Goal: Information Seeking & Learning: Learn about a topic

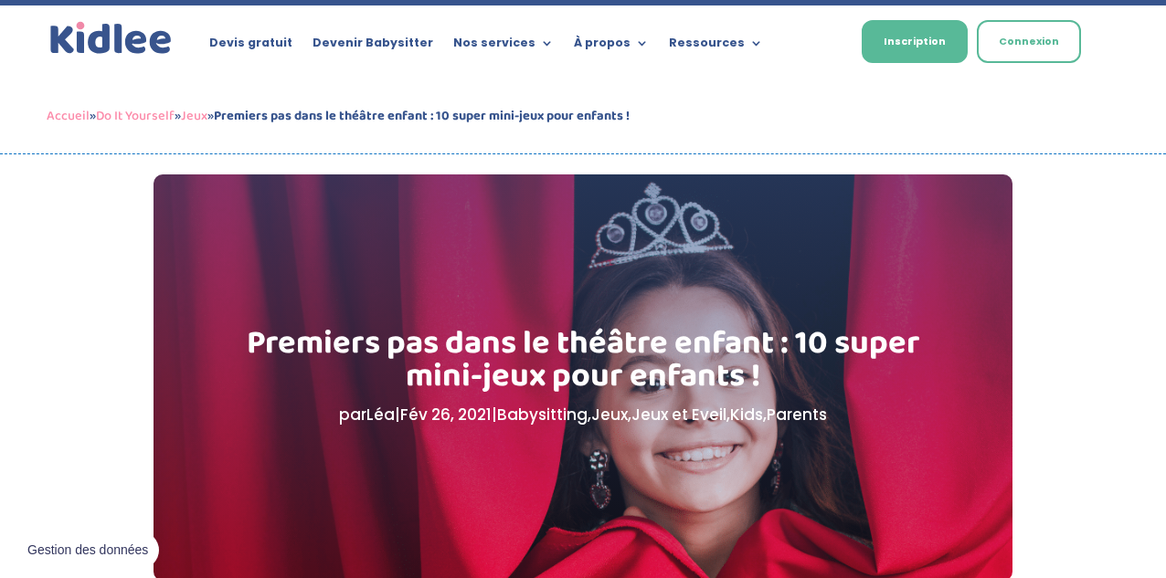
scroll to position [846, 0]
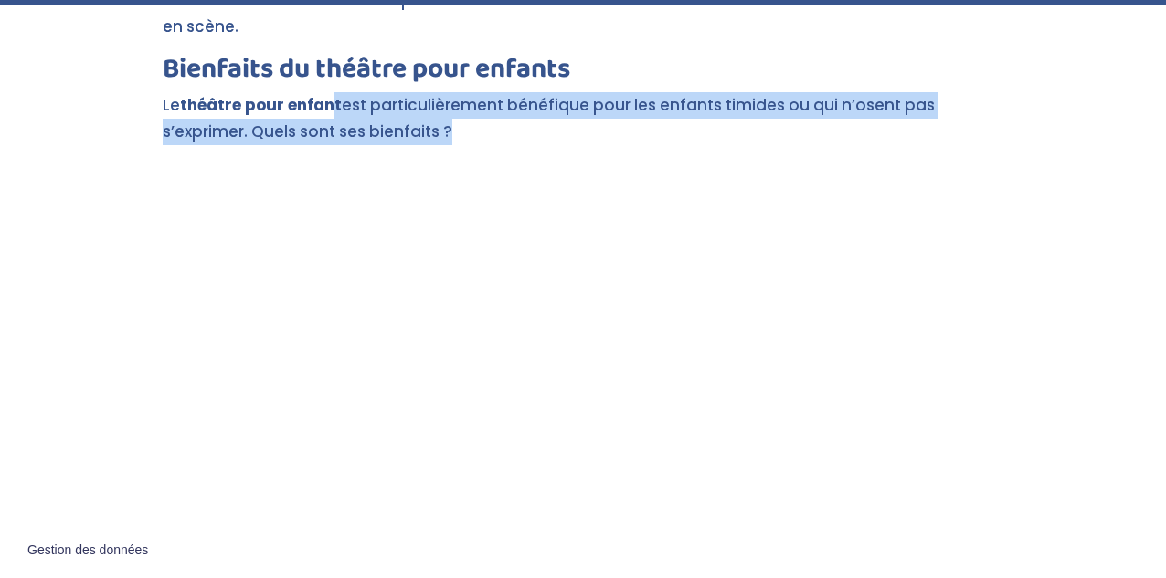
drag, startPoint x: 333, startPoint y: 82, endPoint x: 502, endPoint y: 153, distance: 182.2
click at [322, 113] on p "Le théâtre pour enfant est particulièrement bénéfique pour les enfants timides …" at bounding box center [583, 126] width 840 height 69
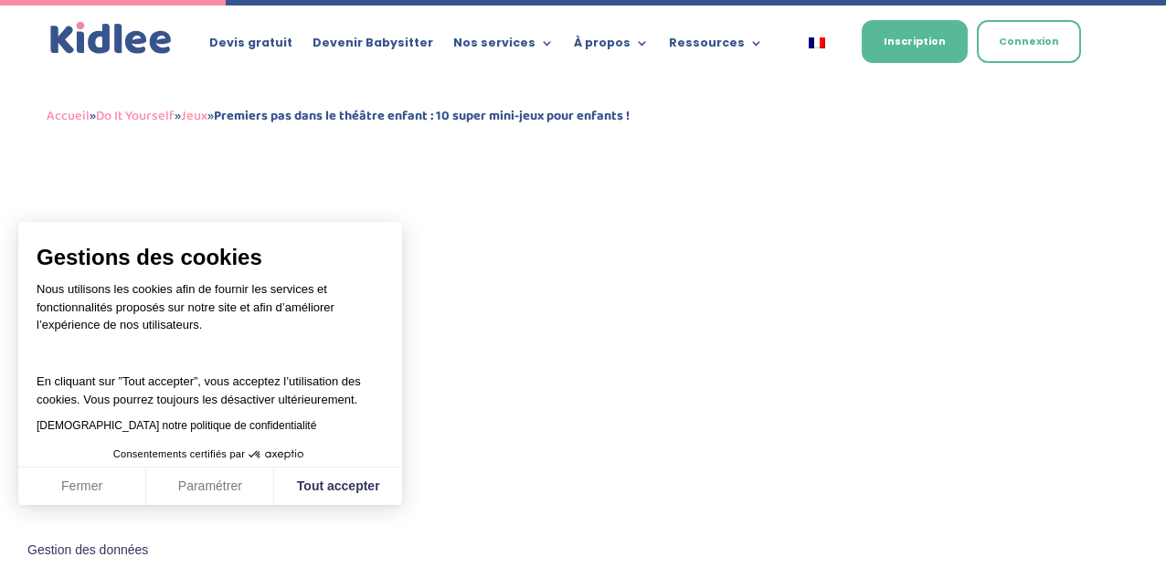
scroll to position [1642, 0]
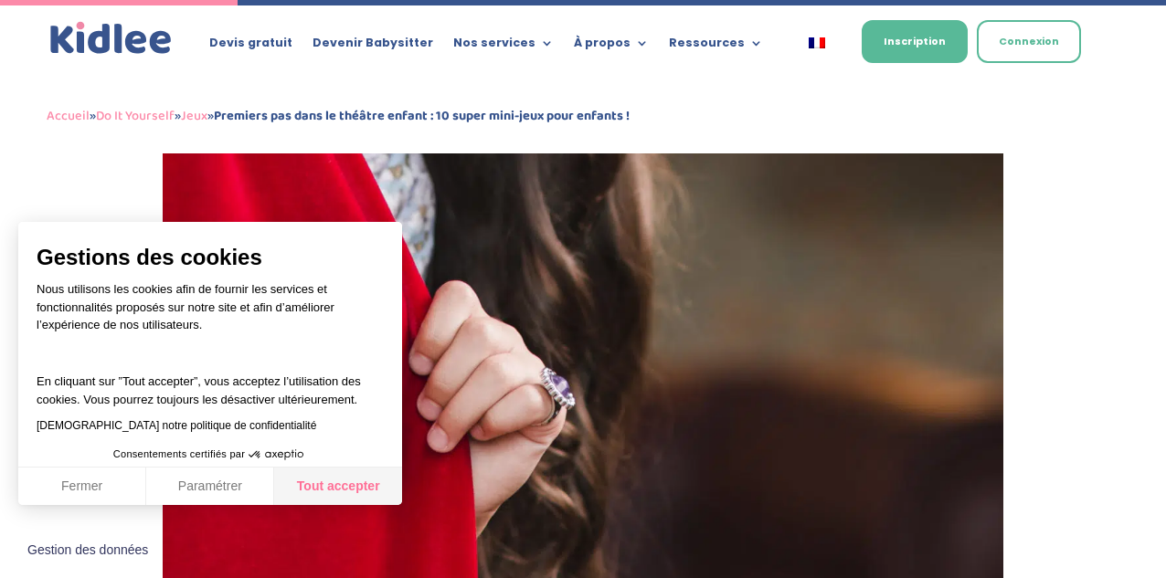
click at [294, 488] on button "Tout accepter" at bounding box center [338, 487] width 128 height 38
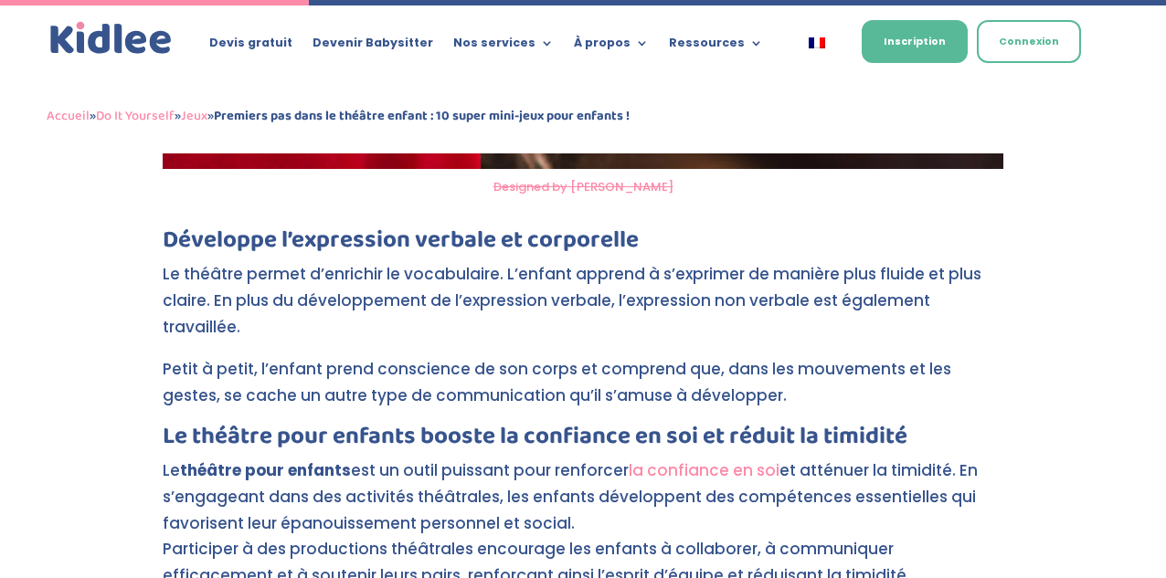
scroll to position [2133, 0]
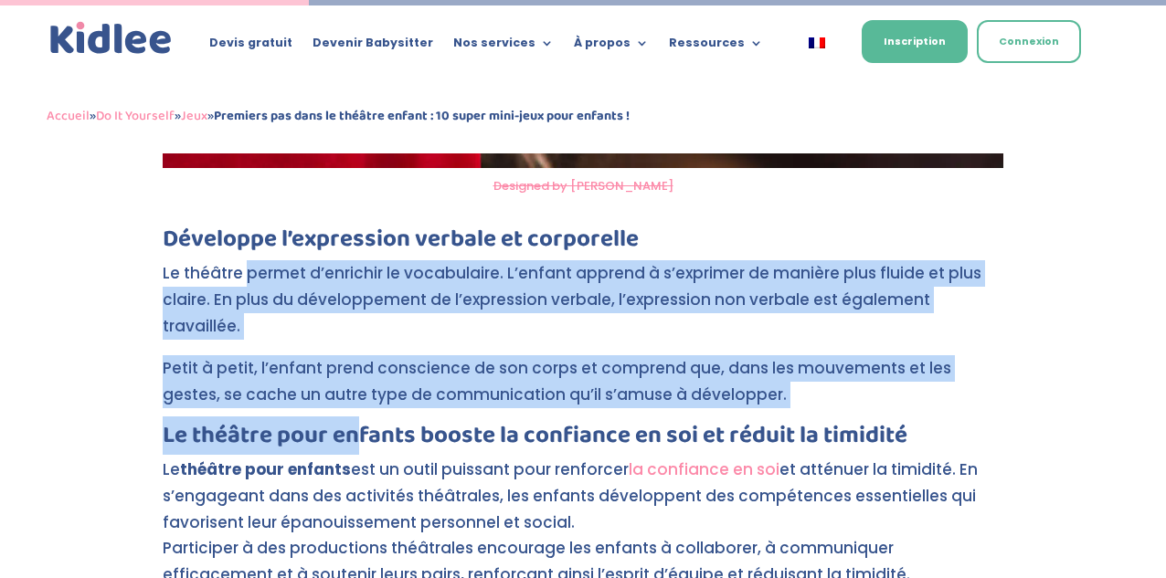
drag, startPoint x: 248, startPoint y: 243, endPoint x: 354, endPoint y: 365, distance: 161.9
click at [354, 424] on h3 "Le théâtre pour enfants booste la confiance en soi et réduit la timidité" at bounding box center [583, 440] width 840 height 33
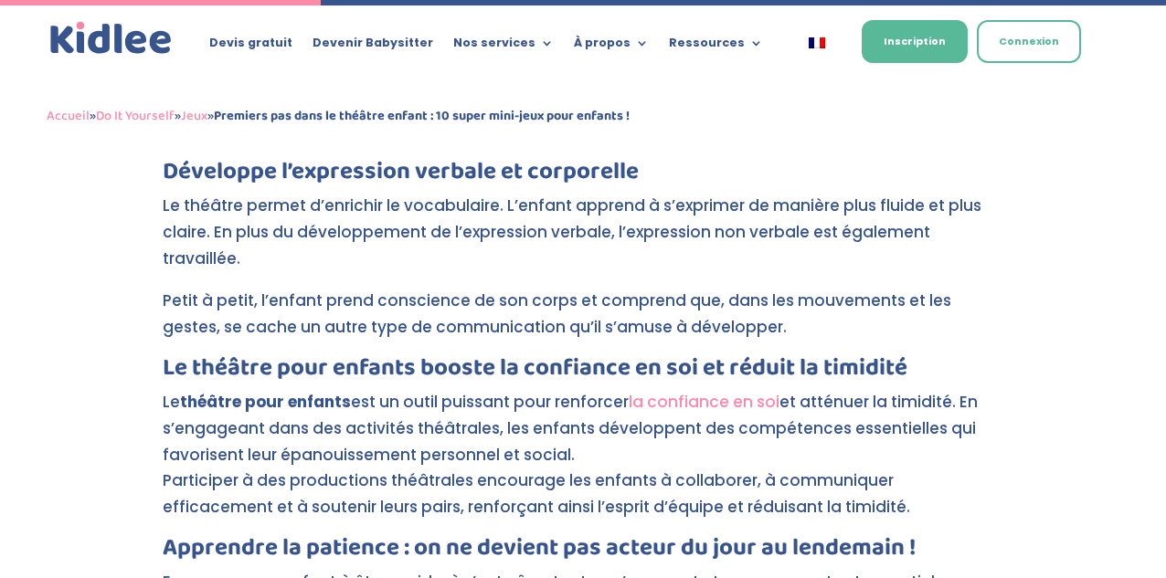
scroll to position [2242, 0]
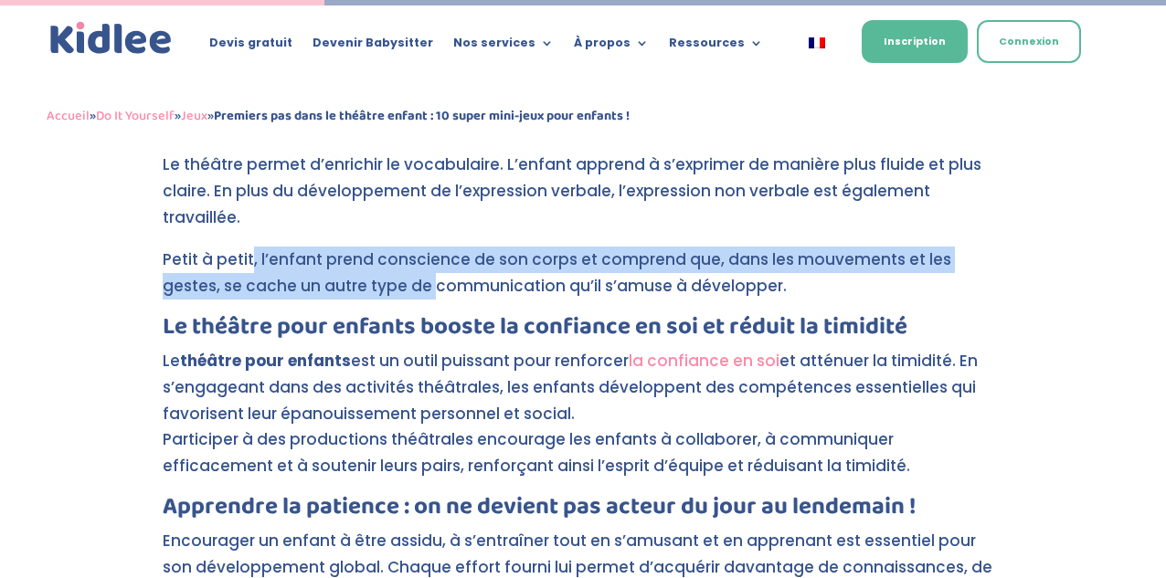
drag, startPoint x: 251, startPoint y: 207, endPoint x: 373, endPoint y: 238, distance: 125.2
click at [373, 247] on p "Petit à petit, l’enfant prend conscience de son corps et comprend que, dans les…" at bounding box center [583, 281] width 840 height 69
drag, startPoint x: 252, startPoint y: 212, endPoint x: 418, endPoint y: 250, distance: 170.6
click at [418, 250] on p "Petit à petit, l’enfant prend conscience de son corps et comprend que, dans les…" at bounding box center [583, 281] width 840 height 69
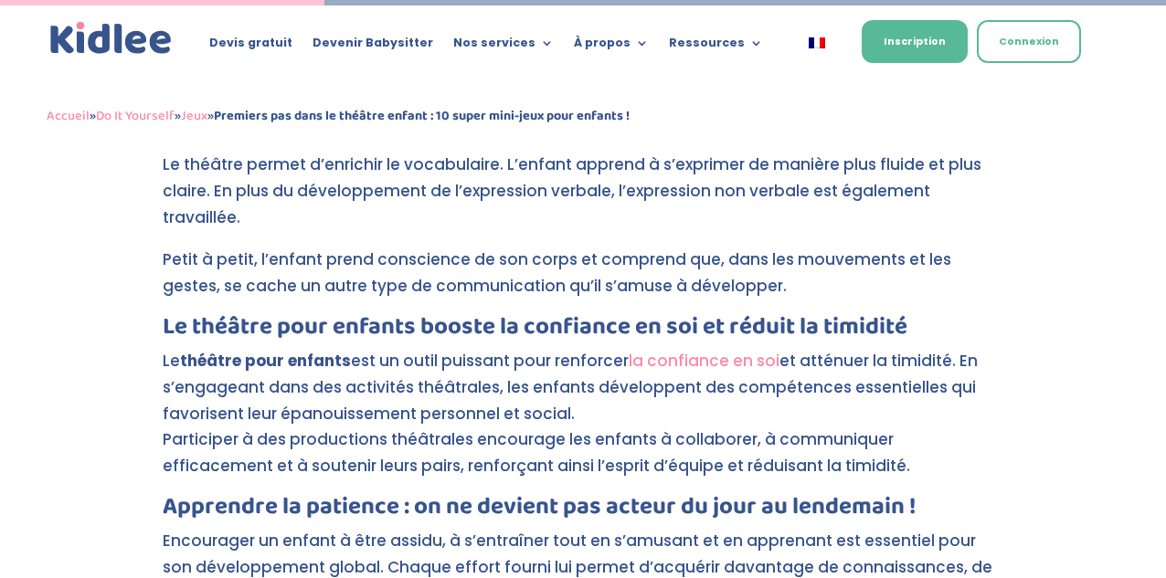
click at [292, 247] on p "Petit à petit, l’enfant prend conscience de son corps et comprend que, dans les…" at bounding box center [583, 281] width 840 height 69
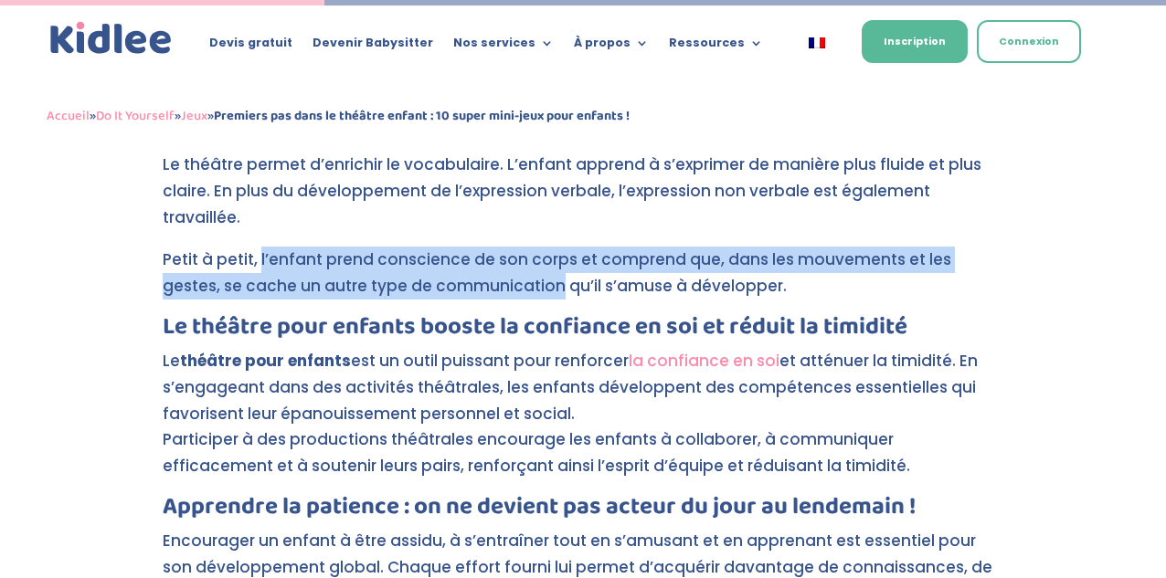
drag, startPoint x: 292, startPoint y: 205, endPoint x: 457, endPoint y: 241, distance: 168.4
click at [457, 247] on p "Petit à petit, l’enfant prend conscience de son corps et comprend que, dans les…" at bounding box center [583, 281] width 840 height 69
click at [398, 247] on p "Petit à petit, l’enfant prend conscience de son corps et comprend que, dans les…" at bounding box center [583, 281] width 840 height 69
drag, startPoint x: 247, startPoint y: 206, endPoint x: 605, endPoint y: 232, distance: 359.1
click at [605, 247] on p "Petit à petit, l’enfant prend conscience de son corps et comprend que, dans les…" at bounding box center [583, 281] width 840 height 69
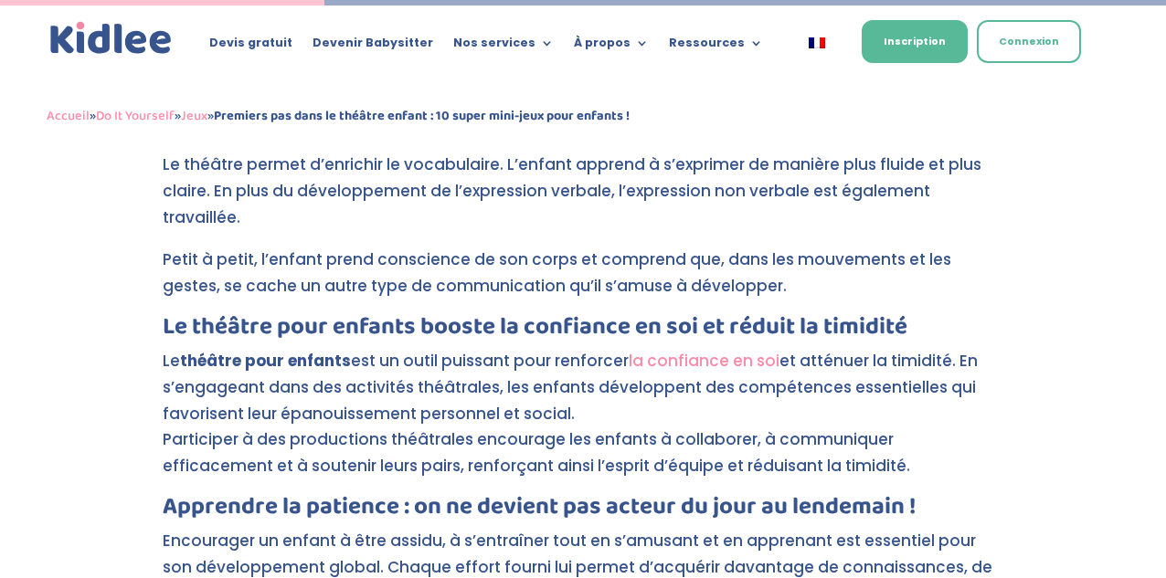
click at [442, 348] on p "Le théâtre pour enfants est un outil puissant pour renforcer la confiance en so…" at bounding box center [583, 422] width 840 height 148
drag, startPoint x: 204, startPoint y: 208, endPoint x: 394, endPoint y: 220, distance: 190.4
click at [394, 247] on p "Petit à petit, l’enfant prend conscience de son corps et comprend que, dans les…" at bounding box center [583, 281] width 840 height 69
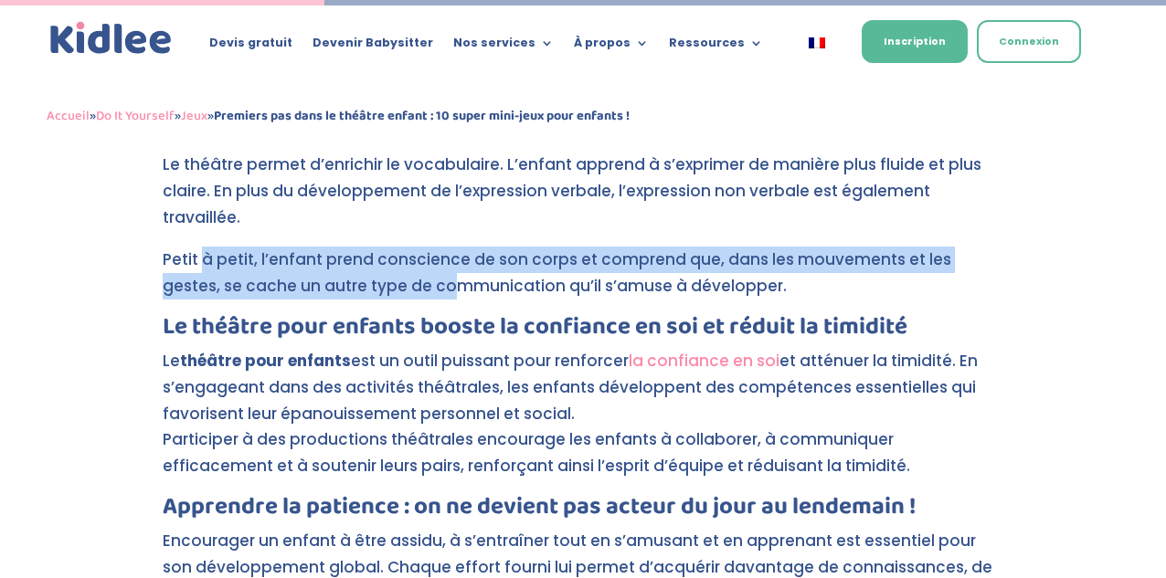
click at [394, 247] on p "Petit à petit, l’enfant prend conscience de son corps et comprend que, dans les…" at bounding box center [583, 281] width 840 height 69
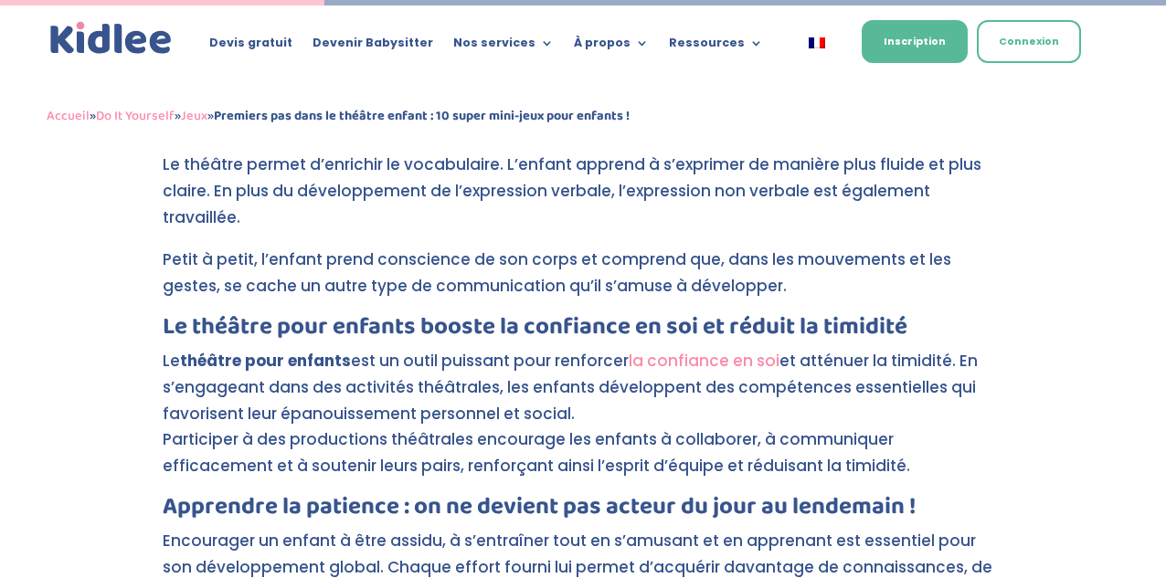
click at [339, 247] on p "Petit à petit, l’enfant prend conscience de son corps et comprend que, dans les…" at bounding box center [583, 281] width 840 height 69
drag, startPoint x: 339, startPoint y: 205, endPoint x: 567, endPoint y: 204, distance: 228.4
click at [567, 247] on p "Petit à petit, l’enfant prend conscience de son corps et comprend que, dans les…" at bounding box center [583, 281] width 840 height 69
click at [334, 315] on h3 "Le théâtre pour enfants booste la confiance en soi et réduit la timidité" at bounding box center [583, 331] width 840 height 33
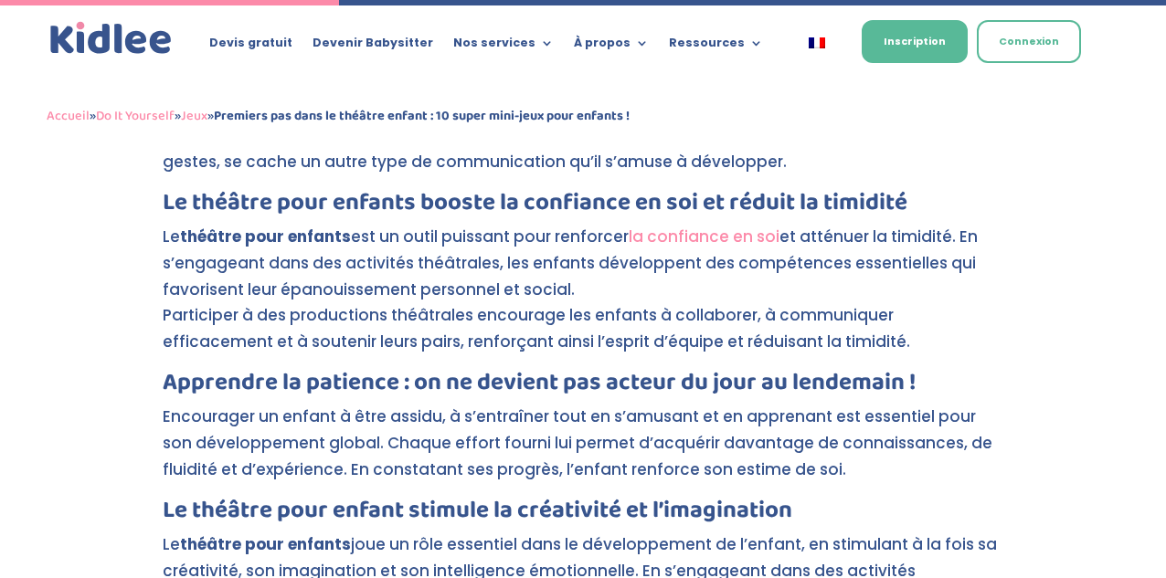
scroll to position [2342, 0]
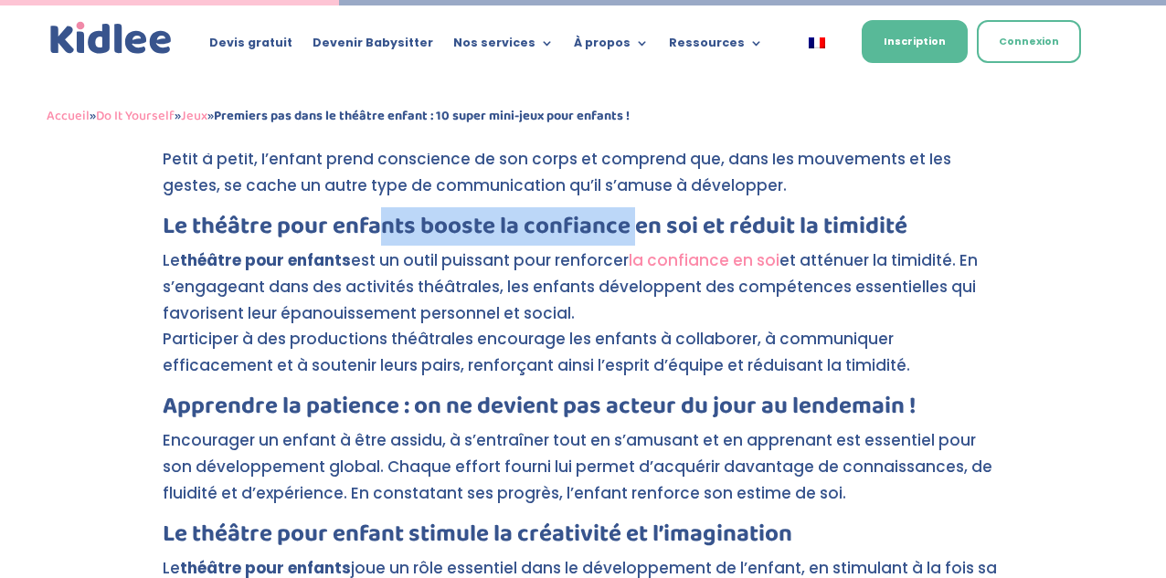
drag, startPoint x: 397, startPoint y: 184, endPoint x: 632, endPoint y: 186, distance: 234.8
click at [632, 215] on h3 "Le théâtre pour enfants booste la confiance en soi et réduit la timidité" at bounding box center [583, 231] width 840 height 33
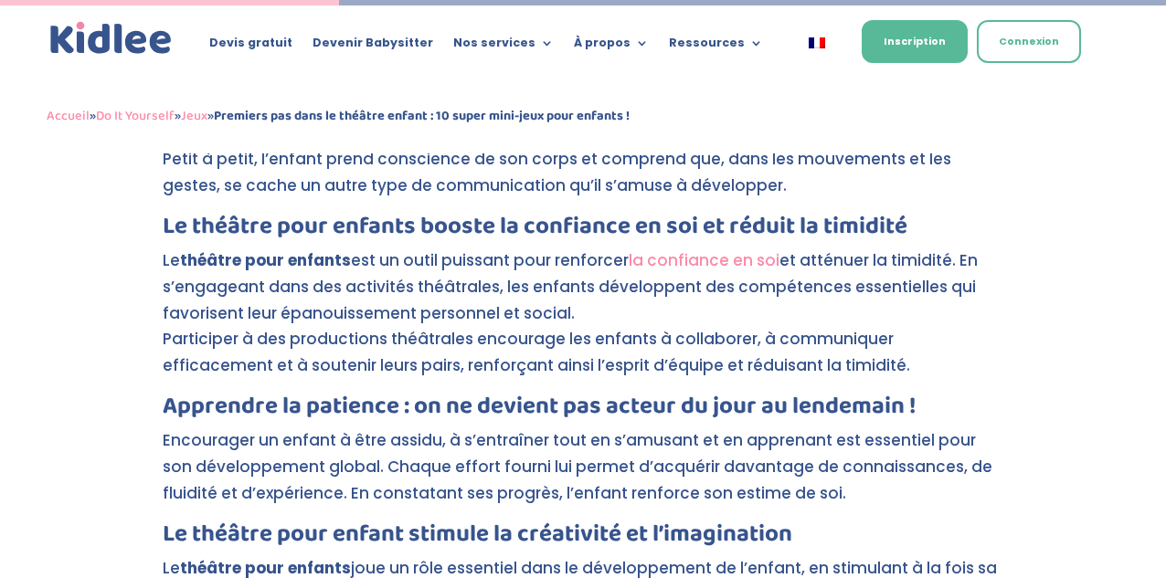
click at [369, 215] on h3 "Le théâtre pour enfants booste la confiance en soi et réduit la timidité" at bounding box center [583, 231] width 840 height 33
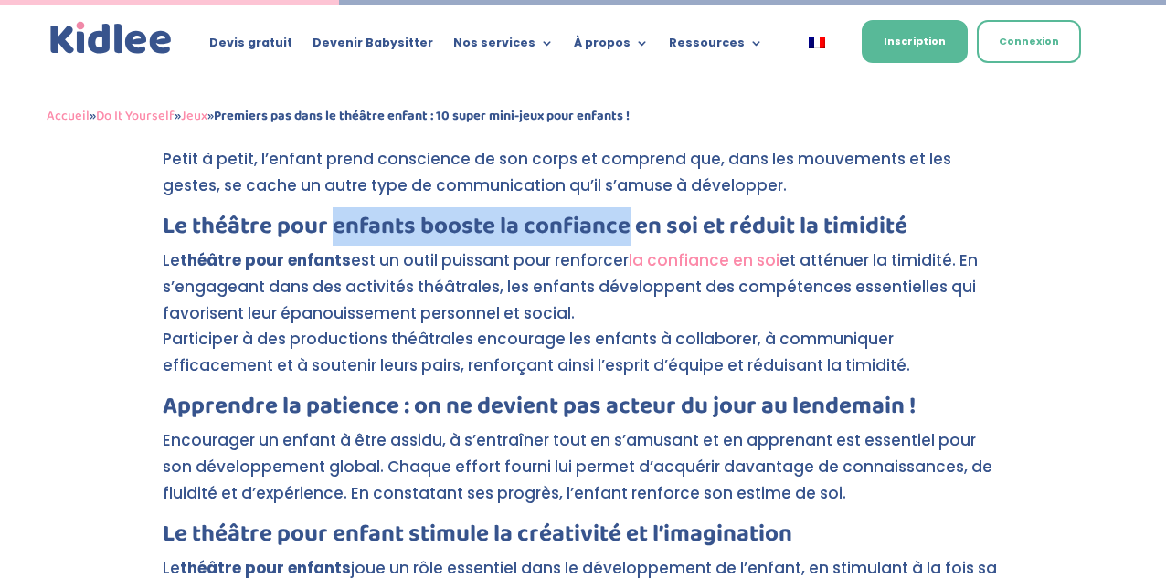
drag, startPoint x: 369, startPoint y: 170, endPoint x: 606, endPoint y: 178, distance: 236.7
click at [606, 215] on h3 "Le théâtre pour enfants booste la confiance en soi et réduit la timidité" at bounding box center [583, 231] width 840 height 33
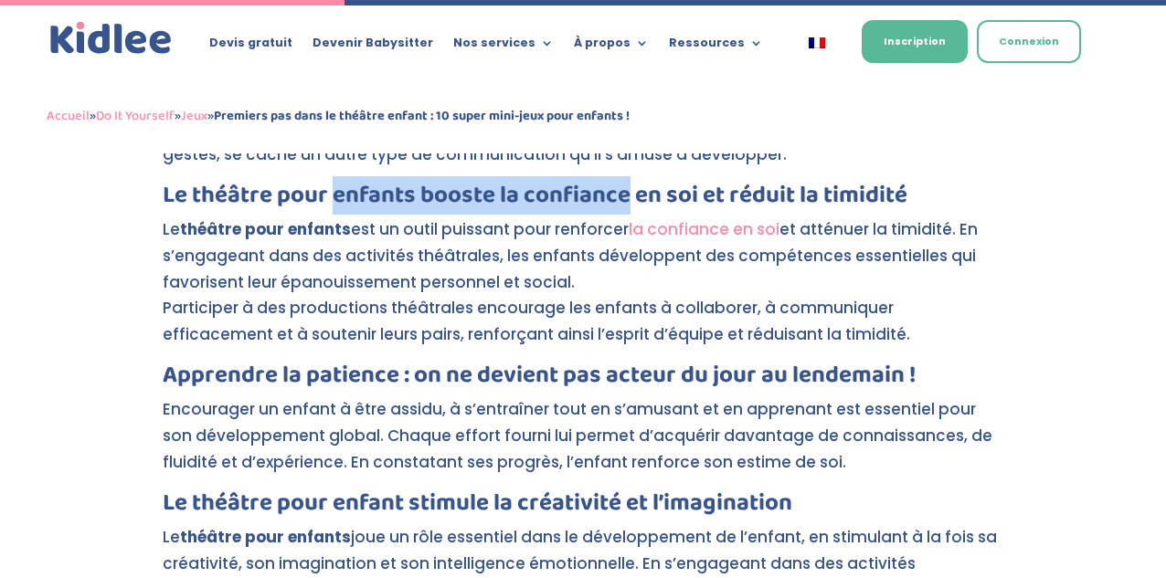
scroll to position [2381, 0]
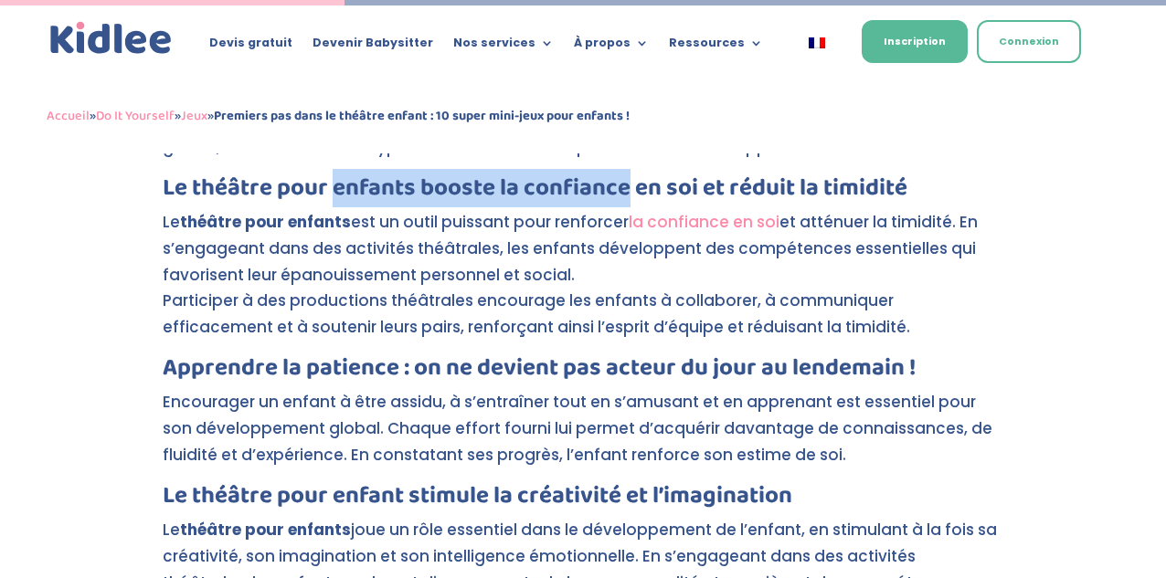
click at [679, 211] on link "la confiance en soi" at bounding box center [703, 222] width 151 height 22
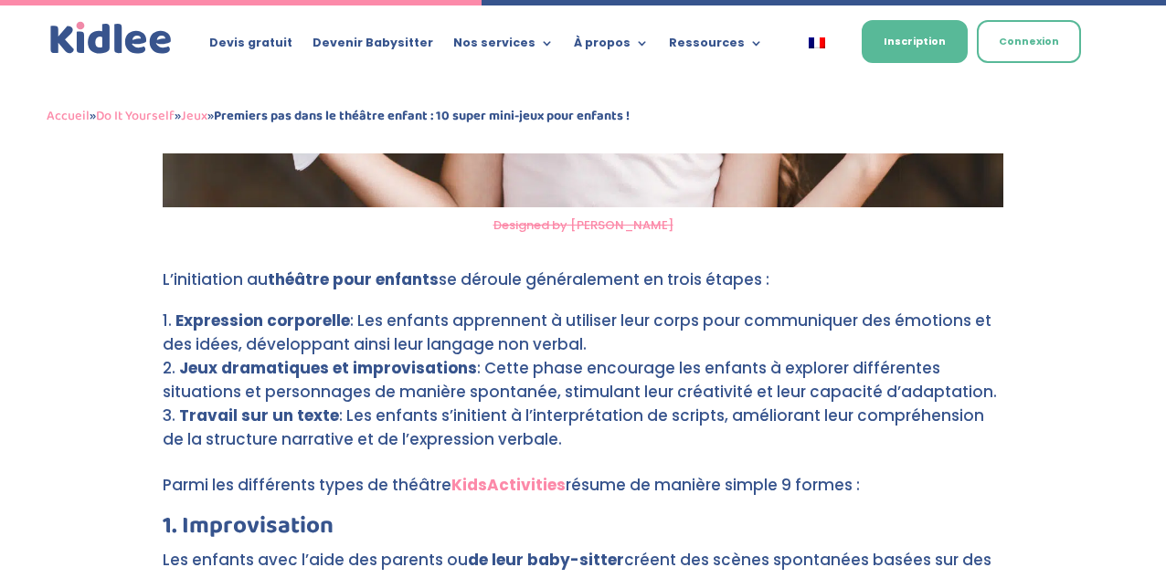
scroll to position [3331, 0]
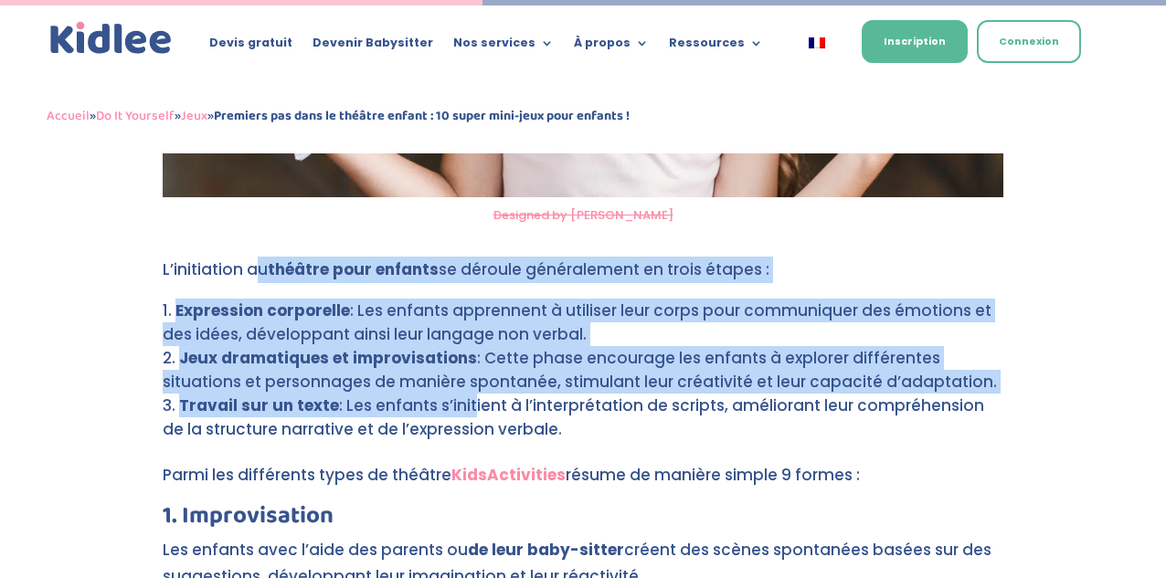
drag, startPoint x: 260, startPoint y: 216, endPoint x: 463, endPoint y: 342, distance: 238.8
click at [463, 394] on li "Travail sur un texte : Les enfants s’initient à l’interprétation de scripts, am…" at bounding box center [583, 418] width 840 height 48
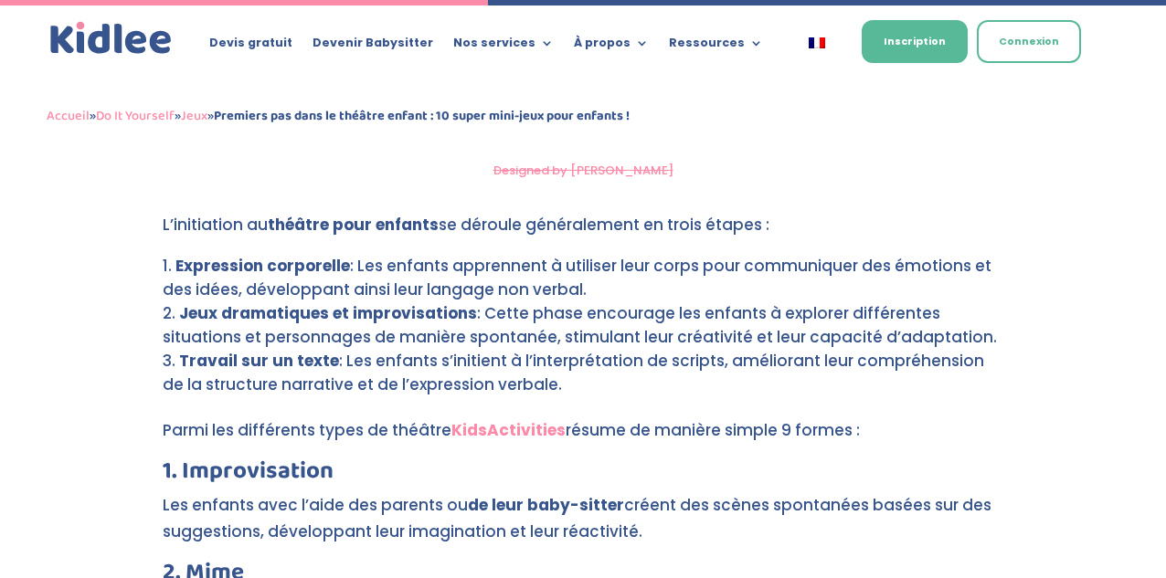
scroll to position [3380, 0]
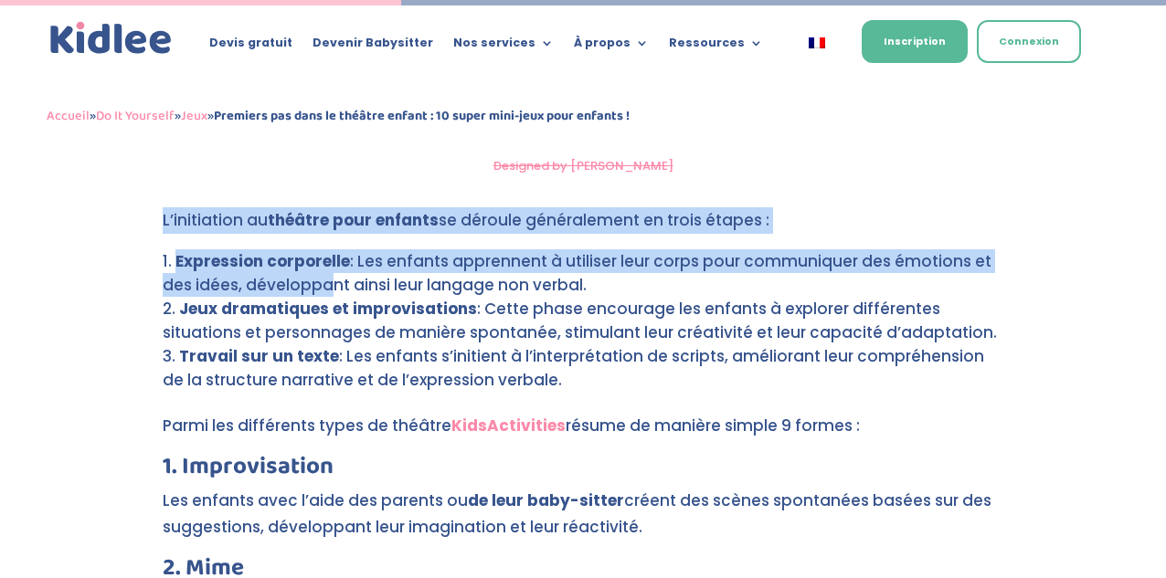
drag, startPoint x: 314, startPoint y: 233, endPoint x: 360, endPoint y: -90, distance: 326.6
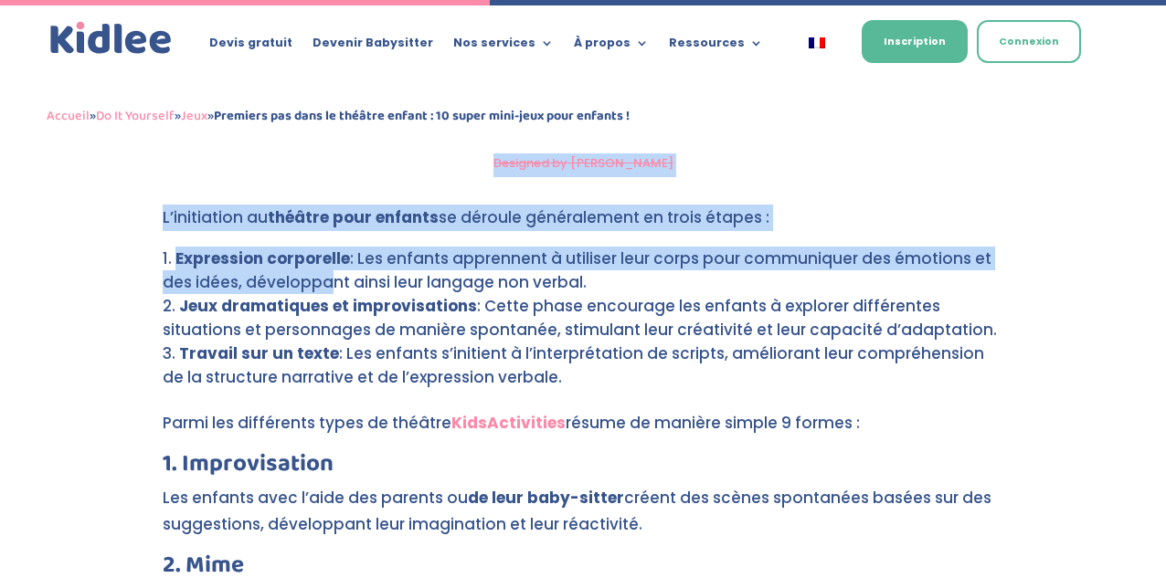
scroll to position [3321, 0]
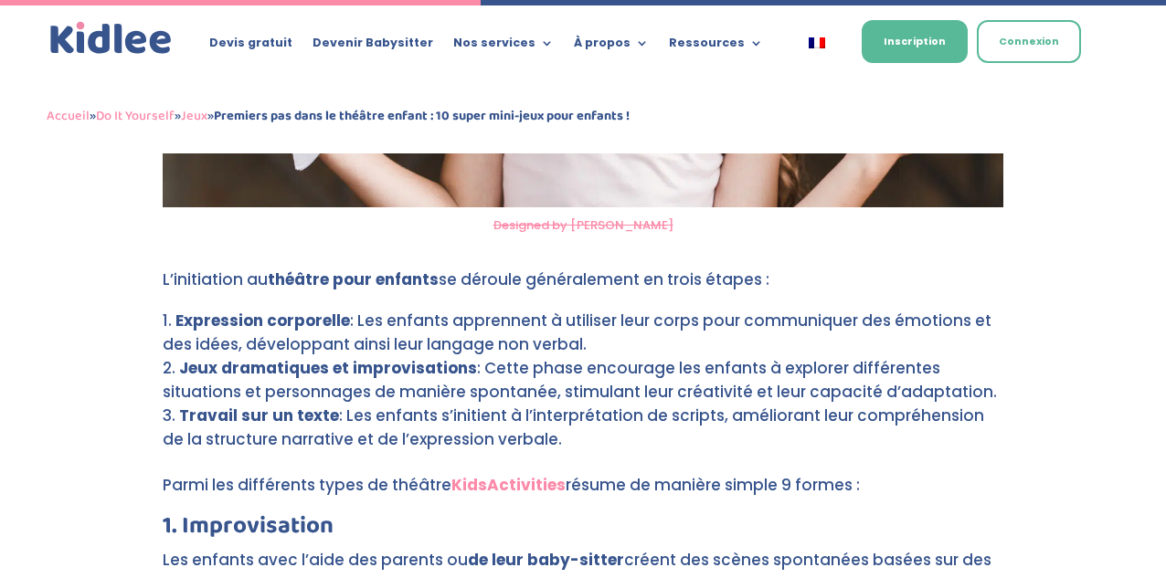
click at [510, 356] on li "Jeux dramatiques et improvisations : Cette phase encourage les enfants à explor…" at bounding box center [583, 380] width 840 height 48
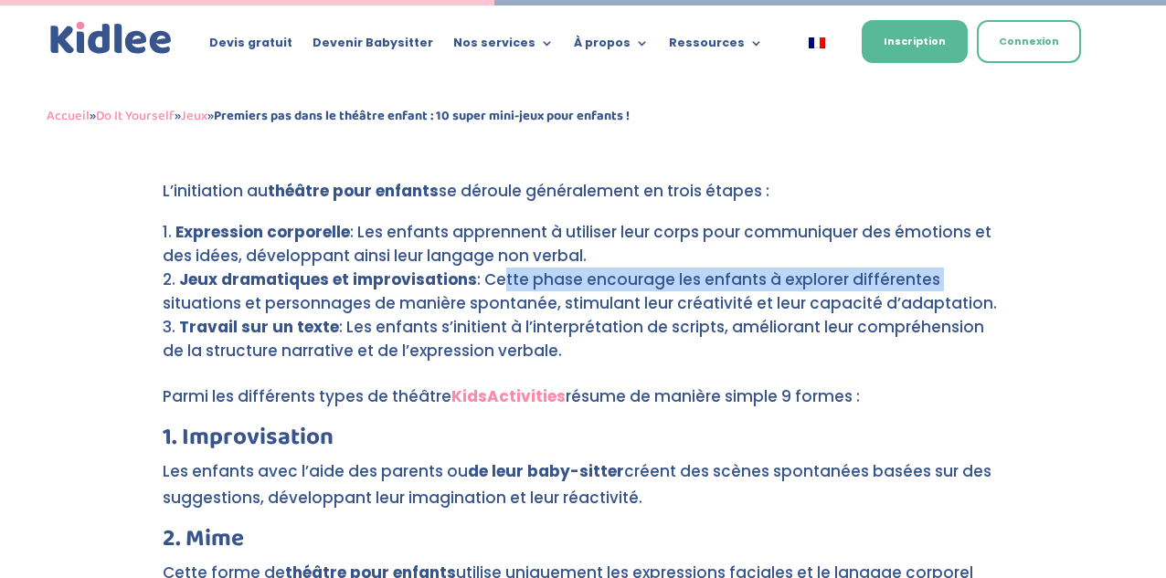
drag, startPoint x: 492, startPoint y: 230, endPoint x: 973, endPoint y: 227, distance: 480.5
click at [973, 268] on li "Jeux dramatiques et improvisations : Cette phase encourage les enfants à explor…" at bounding box center [583, 292] width 840 height 48
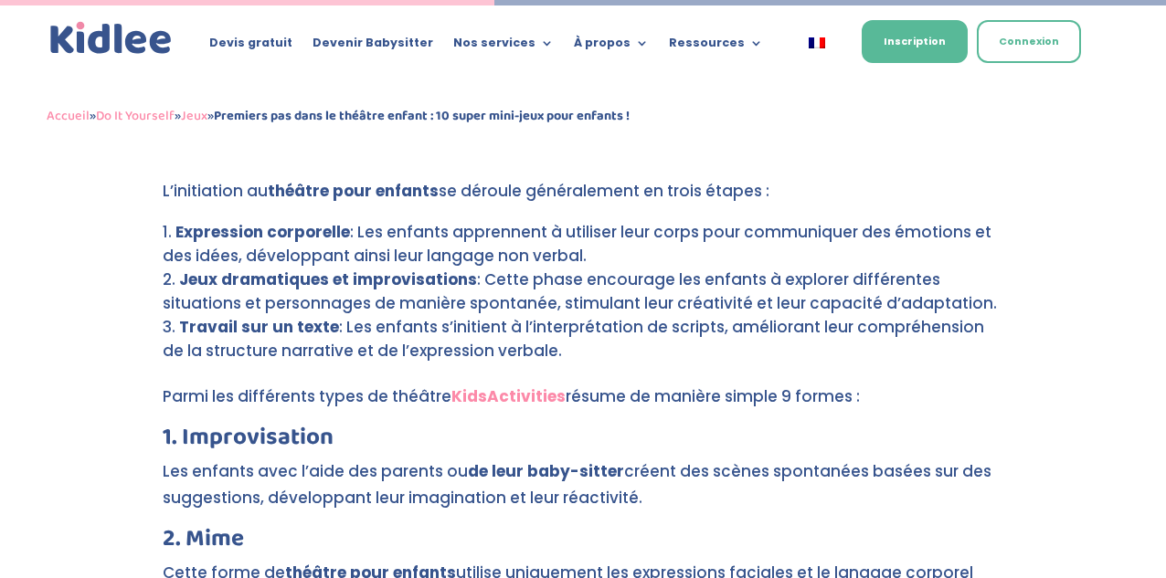
click at [290, 268] on li "Jeux dramatiques et improvisations : Cette phase encourage les enfants à explor…" at bounding box center [583, 292] width 840 height 48
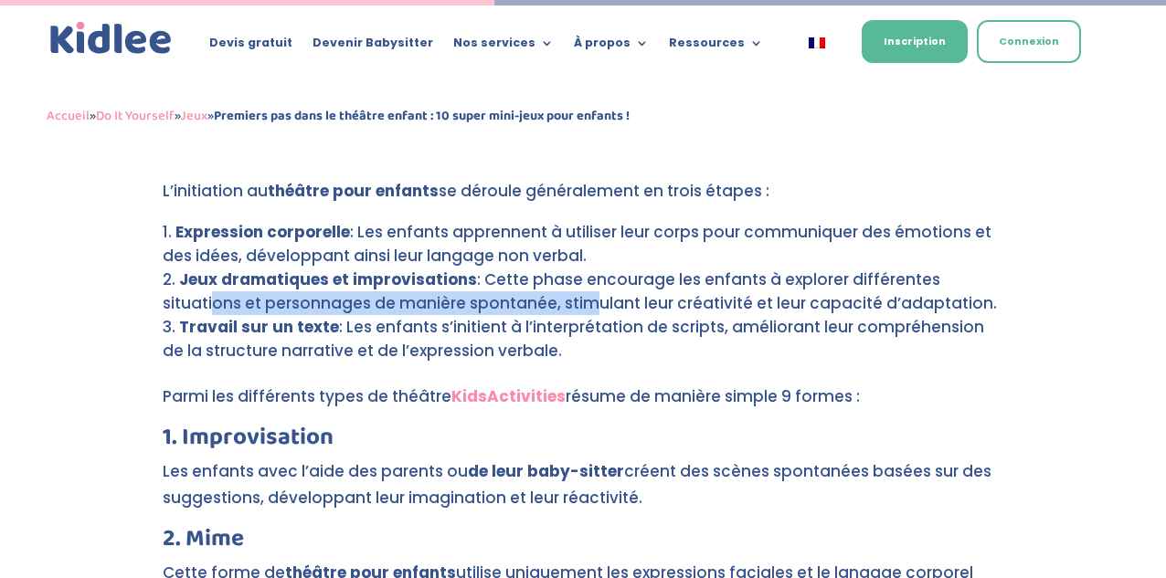
drag, startPoint x: 207, startPoint y: 254, endPoint x: 571, endPoint y: 253, distance: 363.6
click at [573, 268] on li "Jeux dramatiques et improvisations : Cette phase encourage les enfants à explor…" at bounding box center [583, 292] width 840 height 48
click at [571, 268] on li "Jeux dramatiques et improvisations : Cette phase encourage les enfants à explor…" at bounding box center [583, 292] width 840 height 48
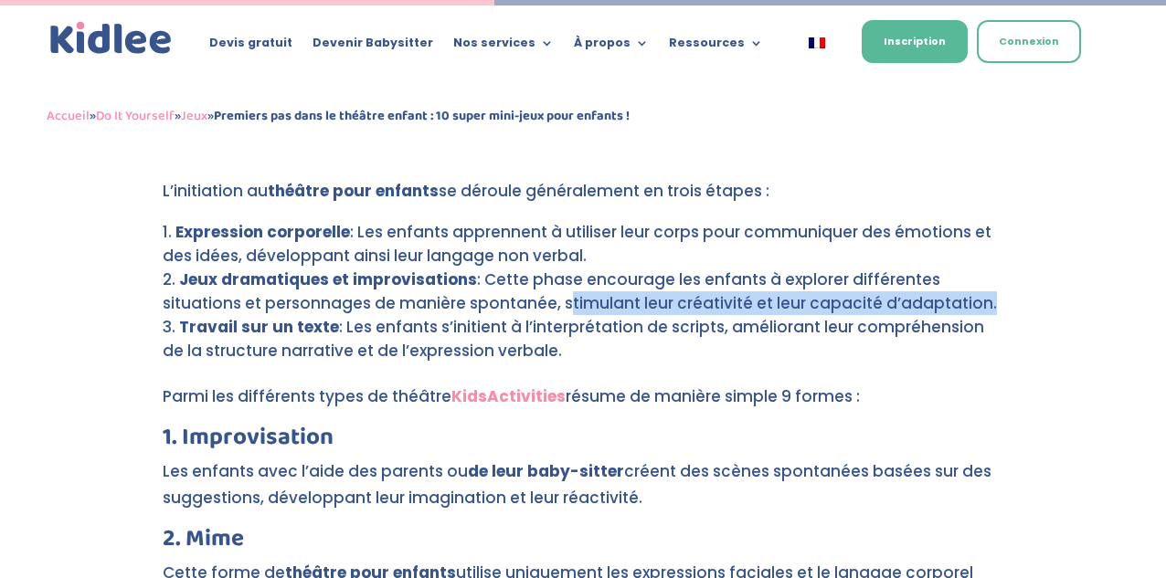
drag, startPoint x: 571, startPoint y: 253, endPoint x: 883, endPoint y: 253, distance: 312.4
click at [883, 268] on li "Jeux dramatiques et improvisations : Cette phase encourage les enfants à explor…" at bounding box center [583, 292] width 840 height 48
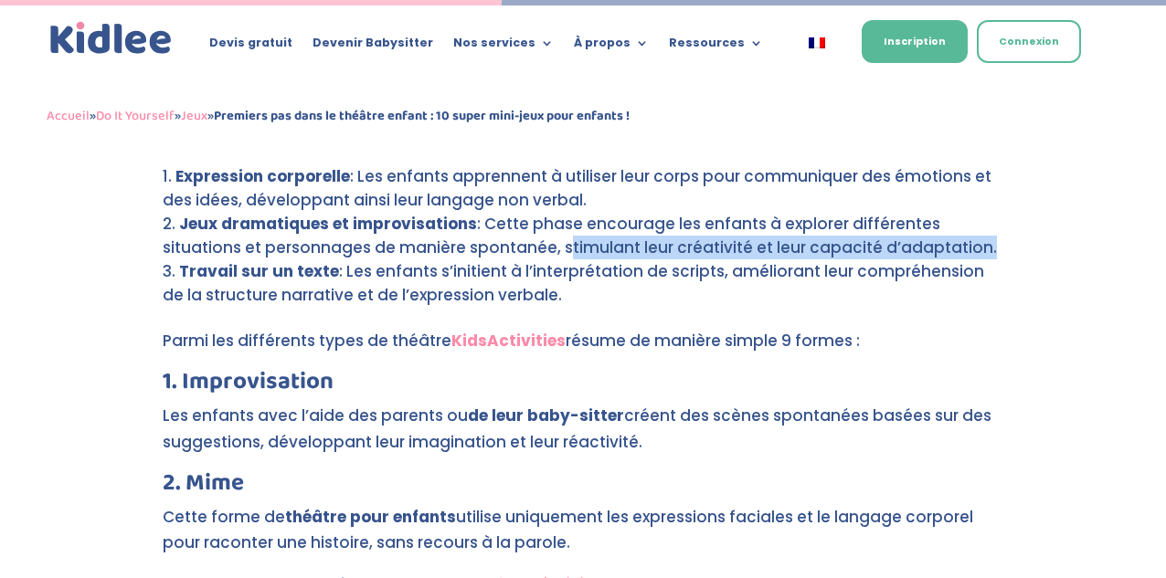
drag, startPoint x: 175, startPoint y: 219, endPoint x: 614, endPoint y: 257, distance: 440.1
click at [614, 257] on ol "Expression corporelle : Les enfants apprennent à utiliser leur corps pour commu…" at bounding box center [583, 246] width 840 height 164
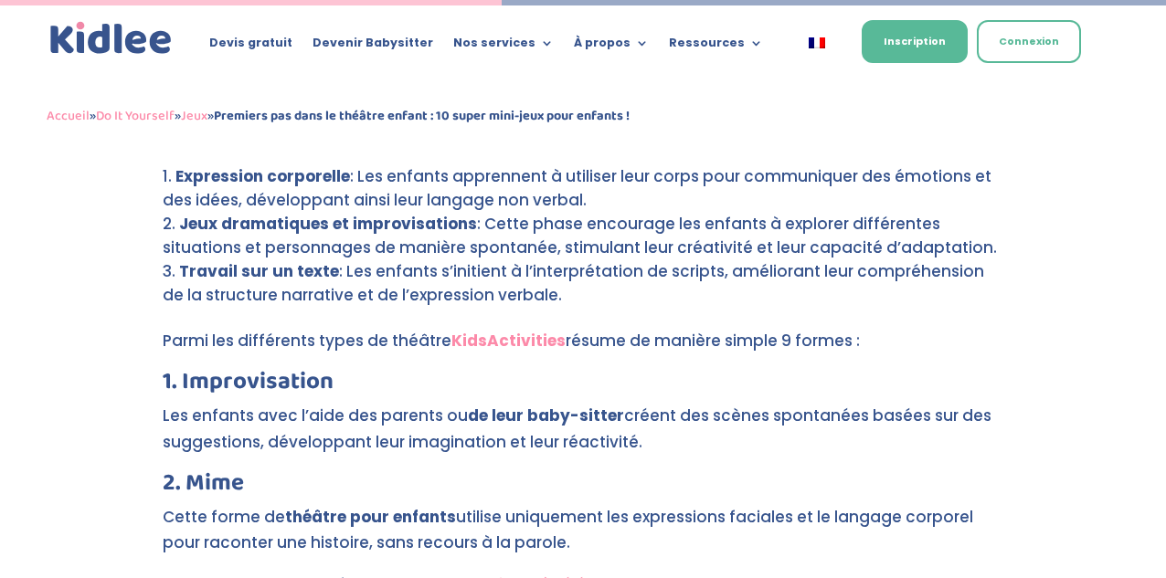
click at [178, 259] on li "Travail sur un texte : Les enfants s’initient à l’interprétation de scripts, am…" at bounding box center [583, 283] width 840 height 48
drag, startPoint x: 179, startPoint y: 211, endPoint x: 545, endPoint y: 237, distance: 367.2
click at [545, 259] on li "Travail sur un texte : Les enfants s’initient à l’interprétation de scripts, am…" at bounding box center [583, 283] width 840 height 48
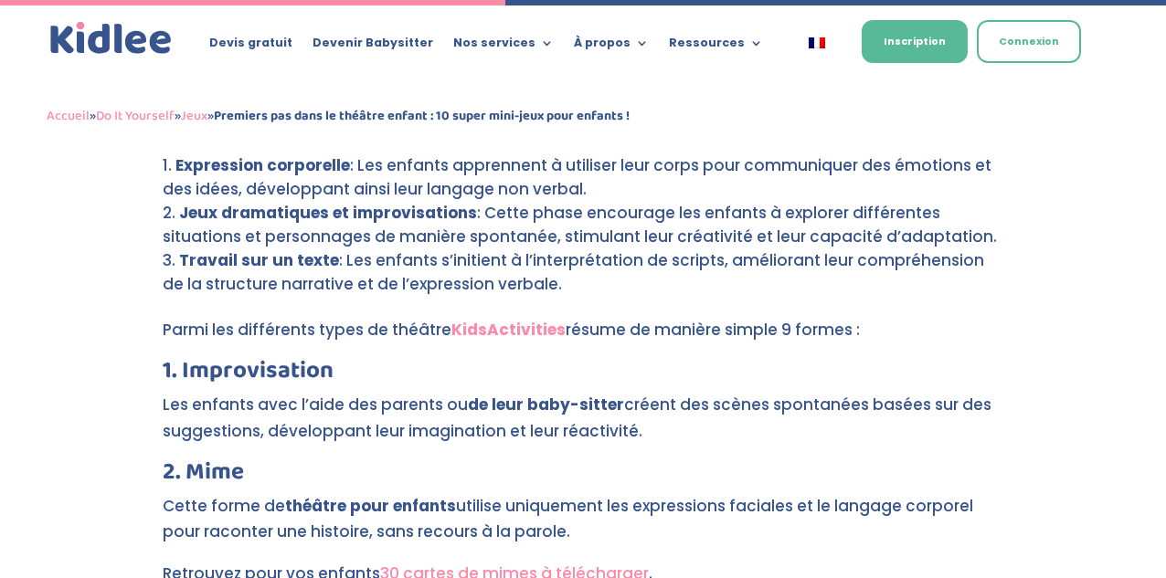
scroll to position [3492, 0]
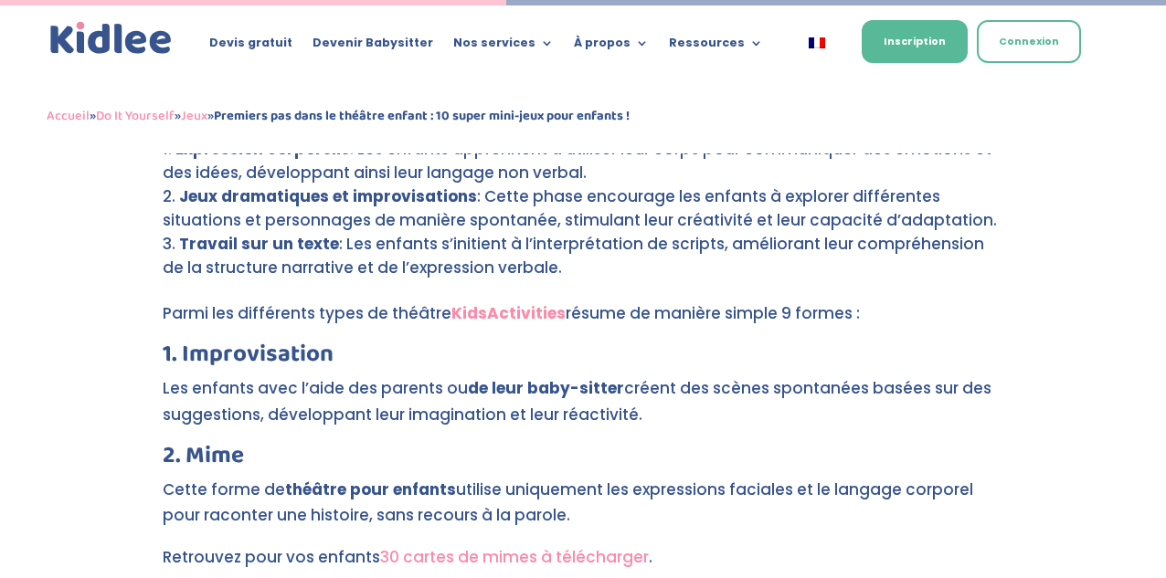
click at [178, 232] on li "Travail sur un texte : Les enfants s’initient à l’interprétation de scripts, am…" at bounding box center [583, 256] width 840 height 48
drag, startPoint x: 178, startPoint y: 208, endPoint x: 225, endPoint y: 209, distance: 46.6
click at [214, 232] on li "Travail sur un texte : Les enfants s’initient à l’interprétation de scripts, am…" at bounding box center [583, 256] width 840 height 48
click at [338, 232] on li "Travail sur un texte : Les enfants s’initient à l’interprétation de scripts, am…" at bounding box center [583, 256] width 840 height 48
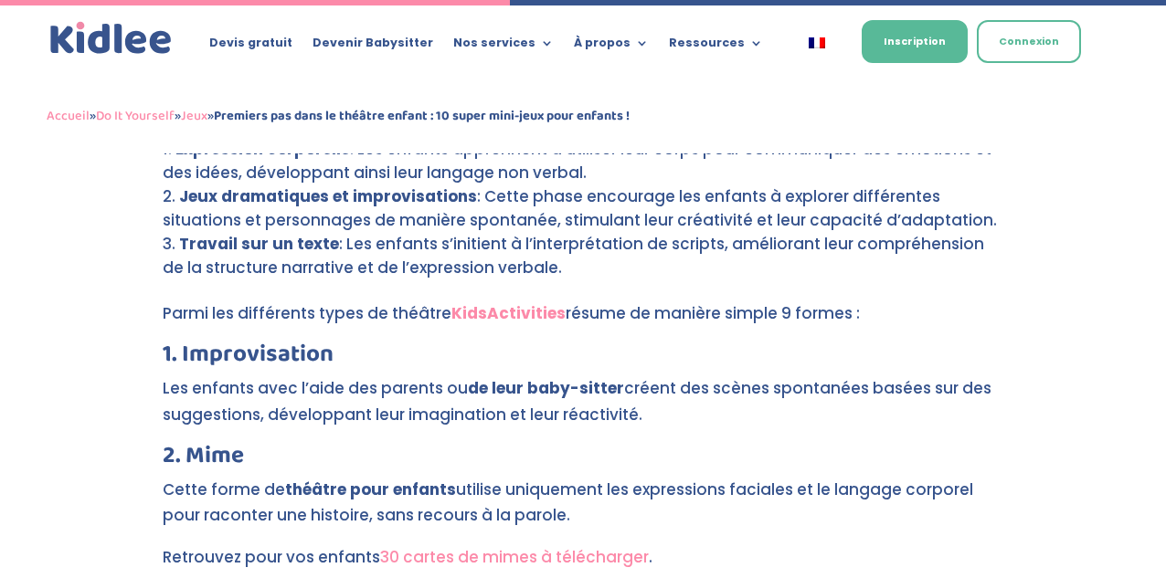
scroll to position [3535, 0]
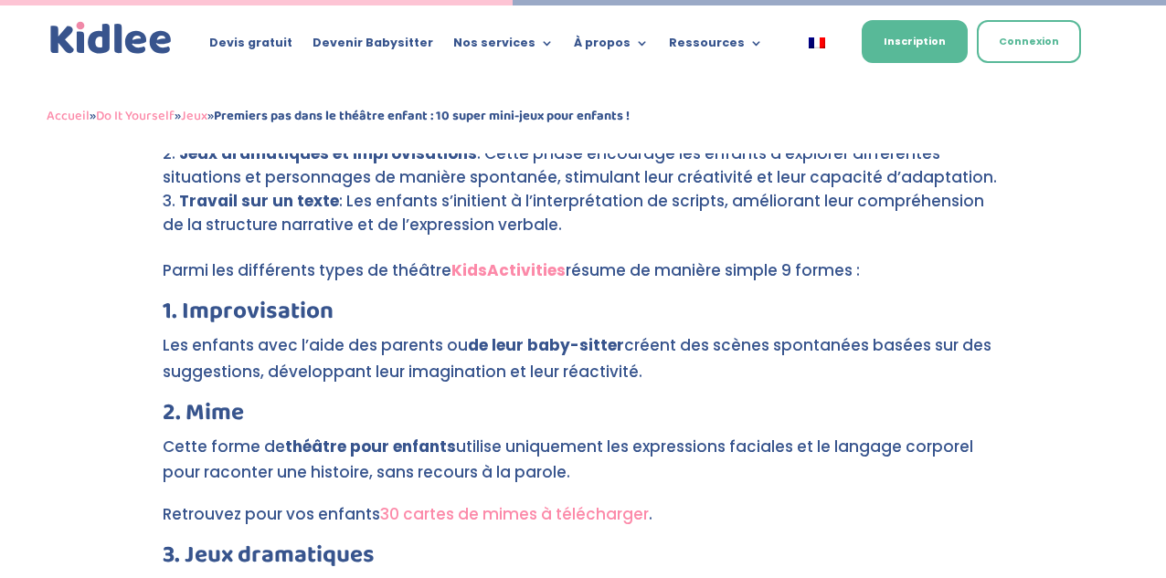
drag, startPoint x: 162, startPoint y: 169, endPoint x: 538, endPoint y: 184, distance: 376.7
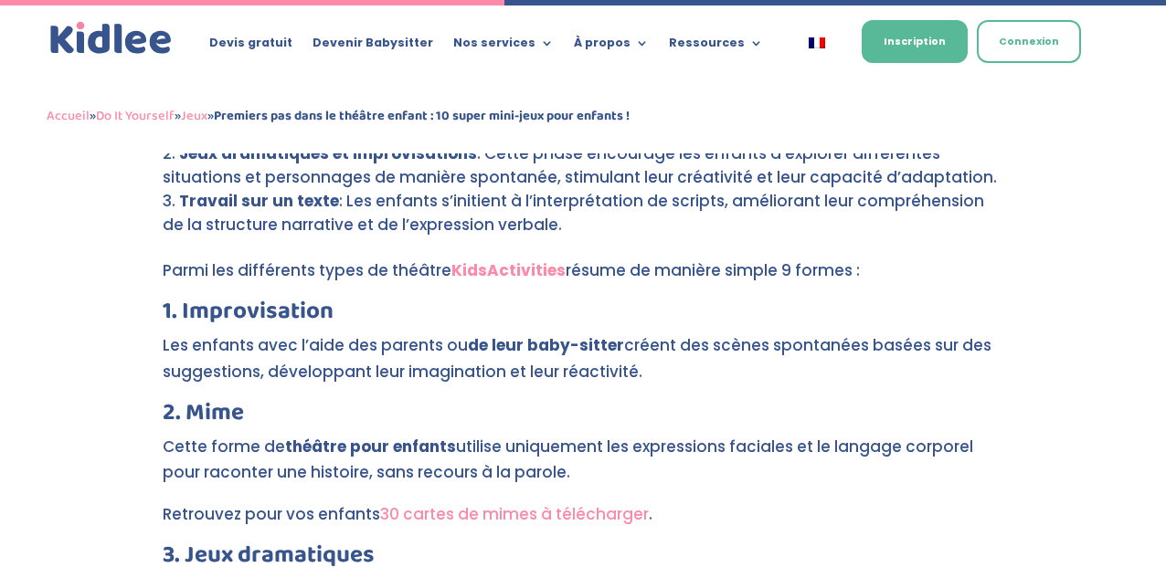
scroll to position [3476, 0]
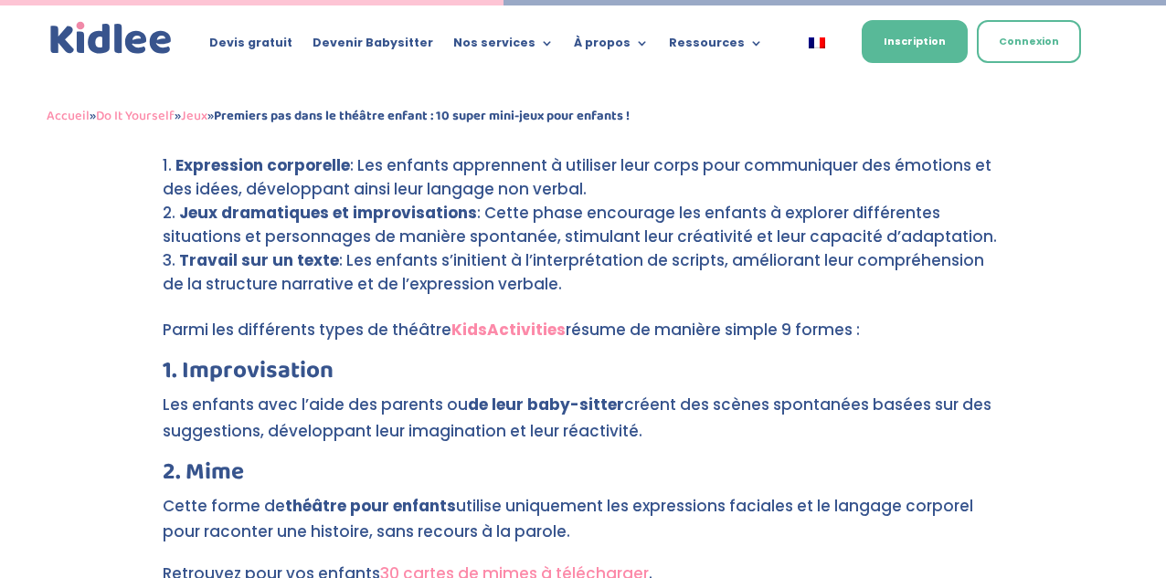
drag, startPoint x: 182, startPoint y: 206, endPoint x: 547, endPoint y: 227, distance: 366.0
click at [547, 248] on li "Travail sur un texte : Les enfants s’initient à l’interprétation de scripts, am…" at bounding box center [583, 272] width 840 height 48
click at [468, 248] on li "Travail sur un texte : Les enfants s’initient à l’interprétation de scripts, am…" at bounding box center [583, 272] width 840 height 48
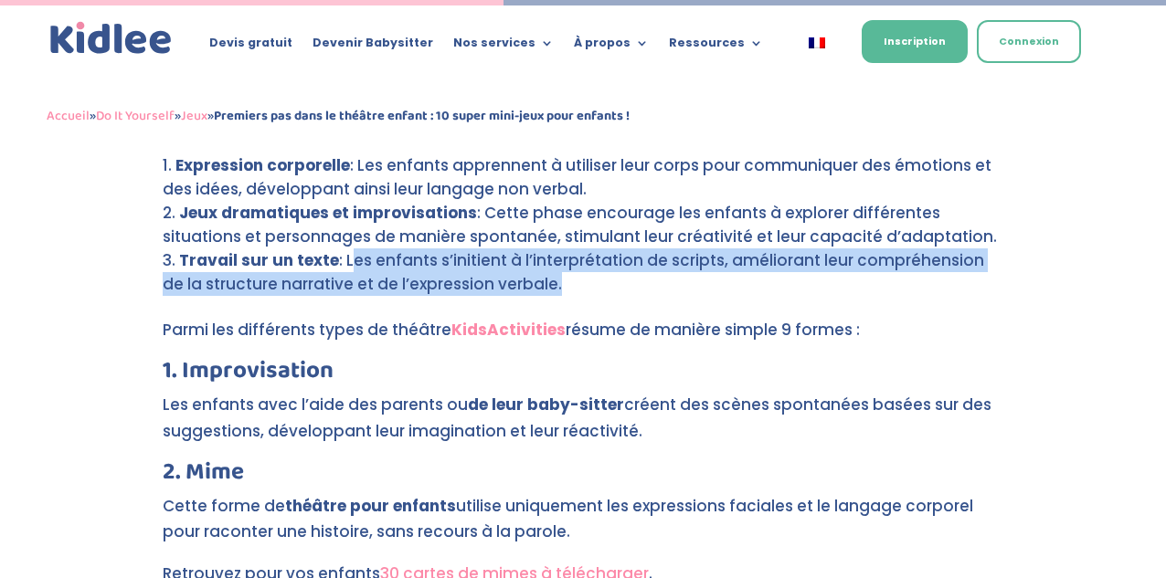
drag, startPoint x: 347, startPoint y: 206, endPoint x: 528, endPoint y: 235, distance: 183.2
click at [529, 248] on li "Travail sur un texte : Les enfants s’initient à l’interprétation de scripts, am…" at bounding box center [583, 272] width 840 height 48
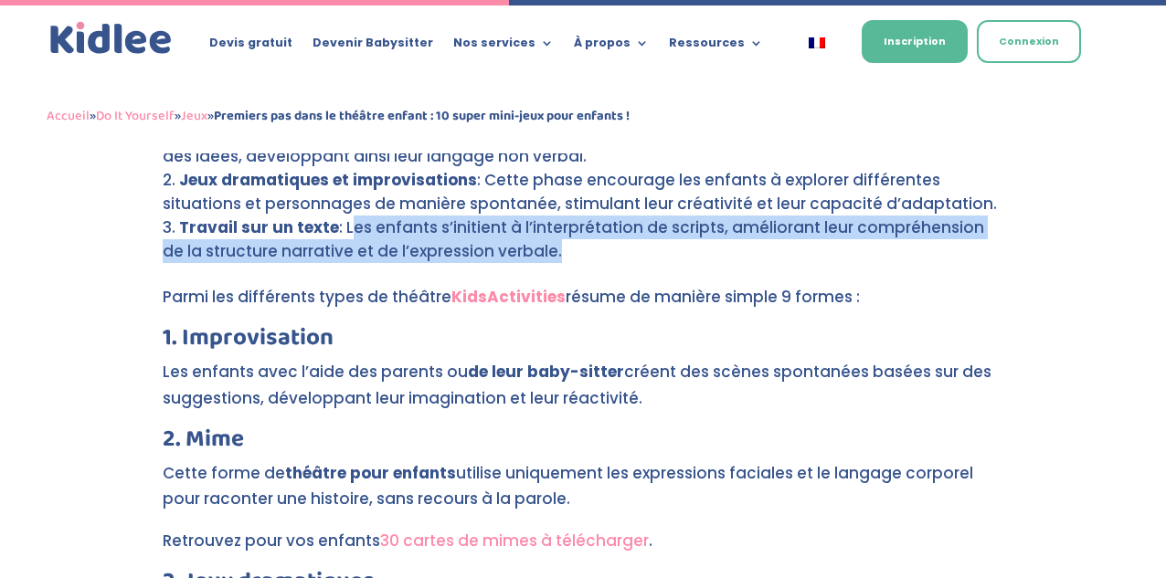
scroll to position [3518, 0]
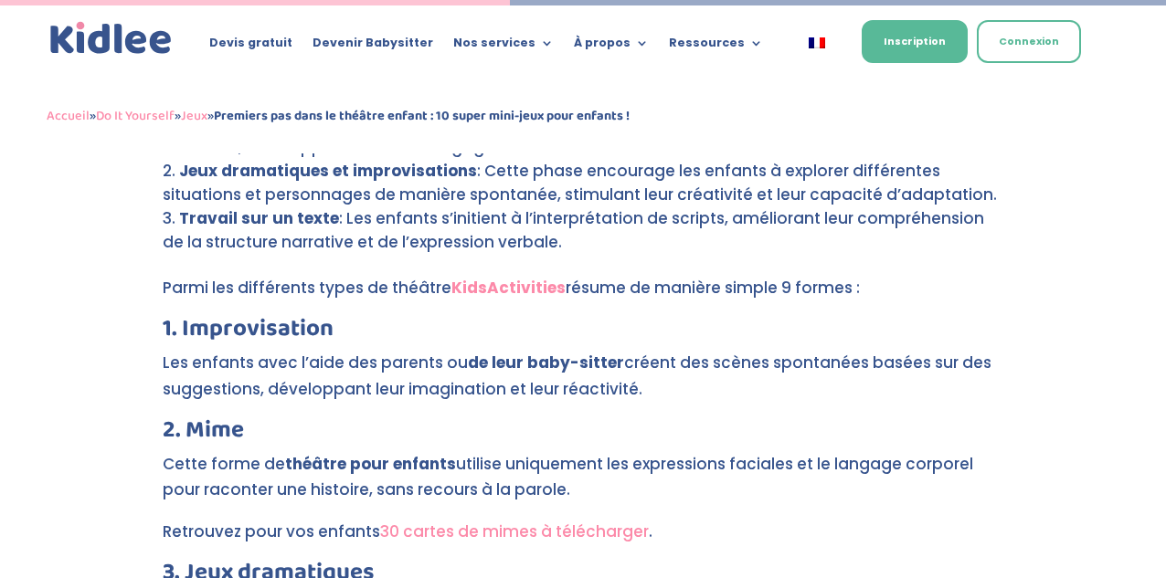
click at [309, 207] on strong "Travail sur un texte" at bounding box center [259, 218] width 160 height 22
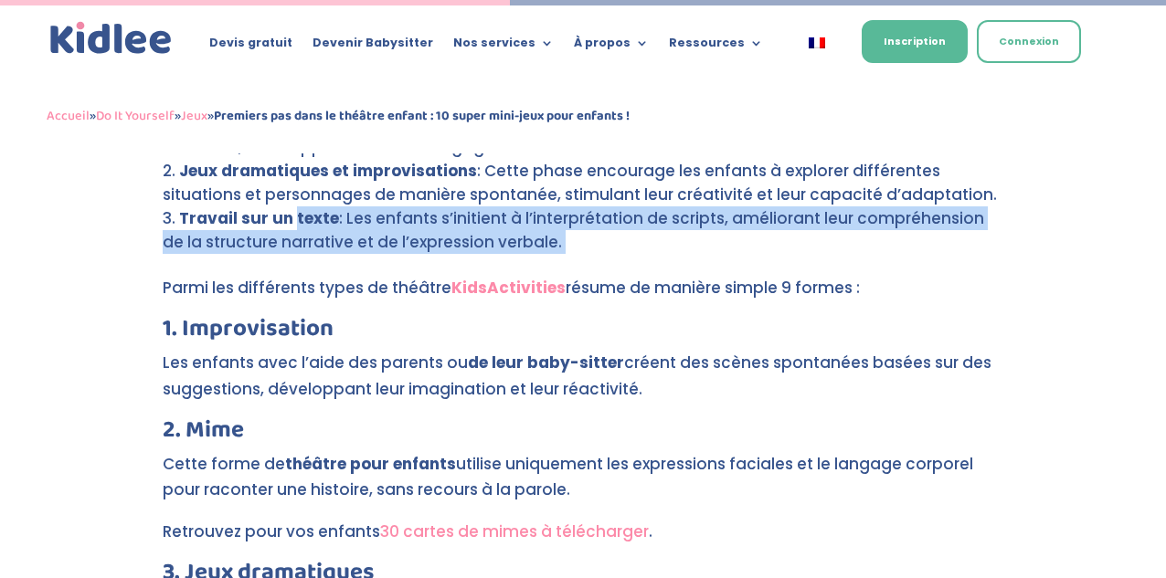
drag, startPoint x: 309, startPoint y: 161, endPoint x: 569, endPoint y: 206, distance: 264.2
click at [569, 206] on ol "Expression corporelle : Les enfants apprennent à utiliser leur corps pour commu…" at bounding box center [583, 193] width 840 height 164
click at [569, 210] on ol "Expression corporelle : Les enfants apprennent à utiliser leur corps pour commu…" at bounding box center [583, 193] width 840 height 164
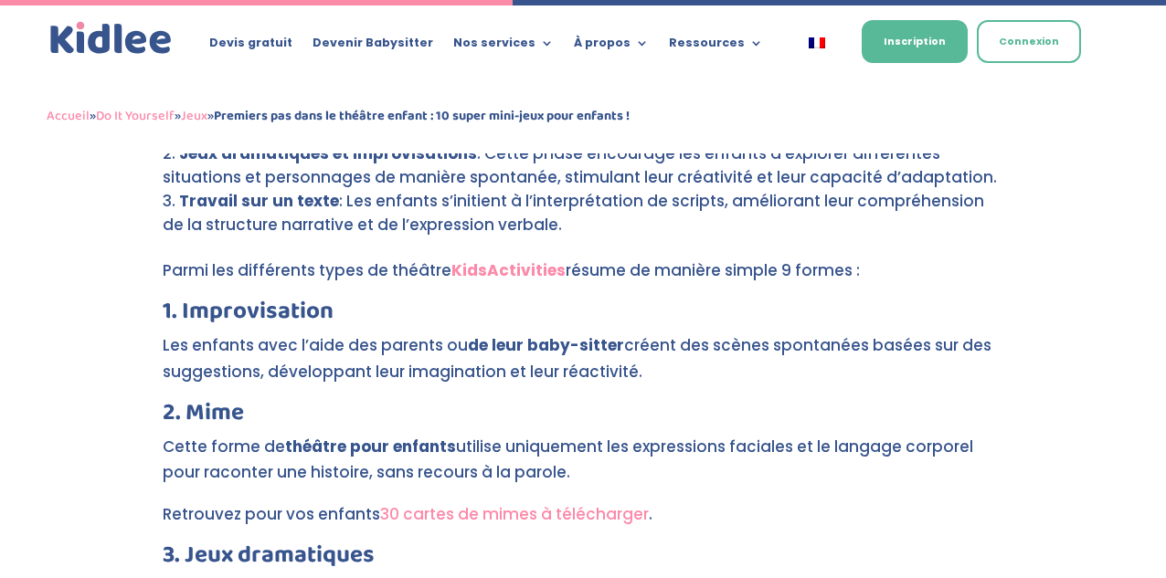
scroll to position [3515, 0]
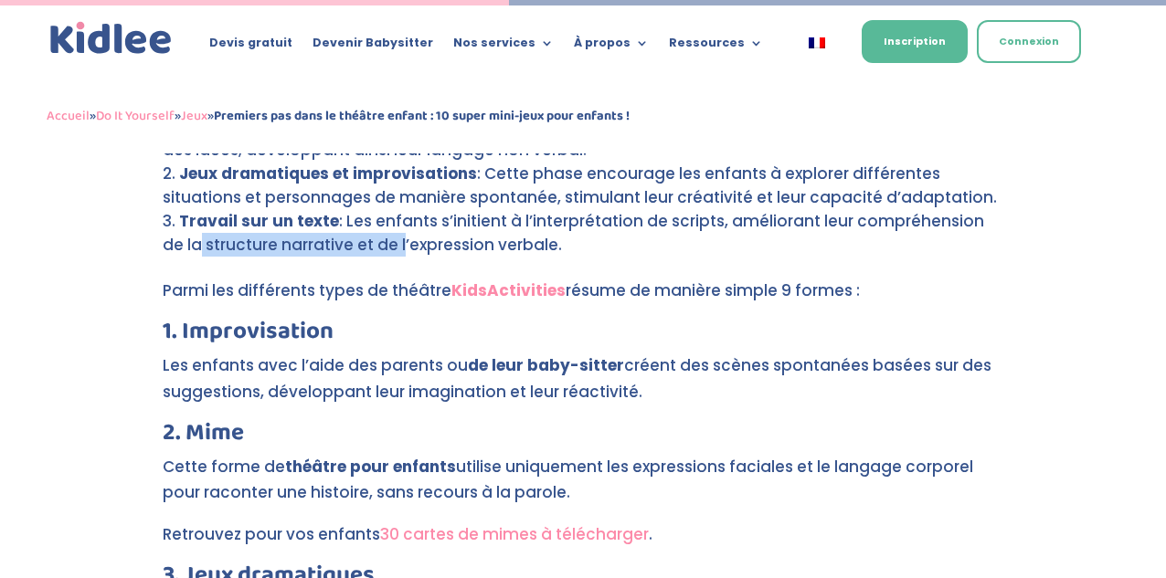
drag, startPoint x: 166, startPoint y: 196, endPoint x: 375, endPoint y: 202, distance: 208.4
click at [375, 209] on li "Travail sur un texte : Les enfants s’initient à l’interprétation de scripts, am…" at bounding box center [583, 233] width 840 height 48
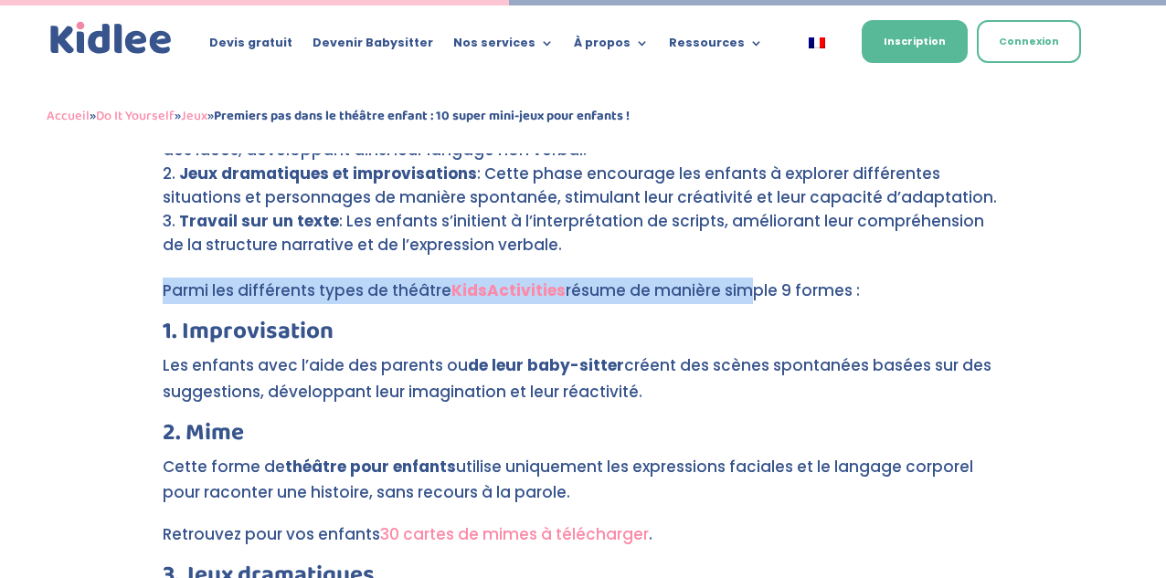
drag, startPoint x: 165, startPoint y: 240, endPoint x: 730, endPoint y: 237, distance: 564.6
click at [734, 278] on p "Parmi les différents types de théâtre KidsActivities résume de manière simple 9…" at bounding box center [583, 299] width 840 height 42
click at [730, 278] on p "Parmi les différents types de théâtre KidsActivities résume de manière simple 9…" at bounding box center [583, 299] width 840 height 42
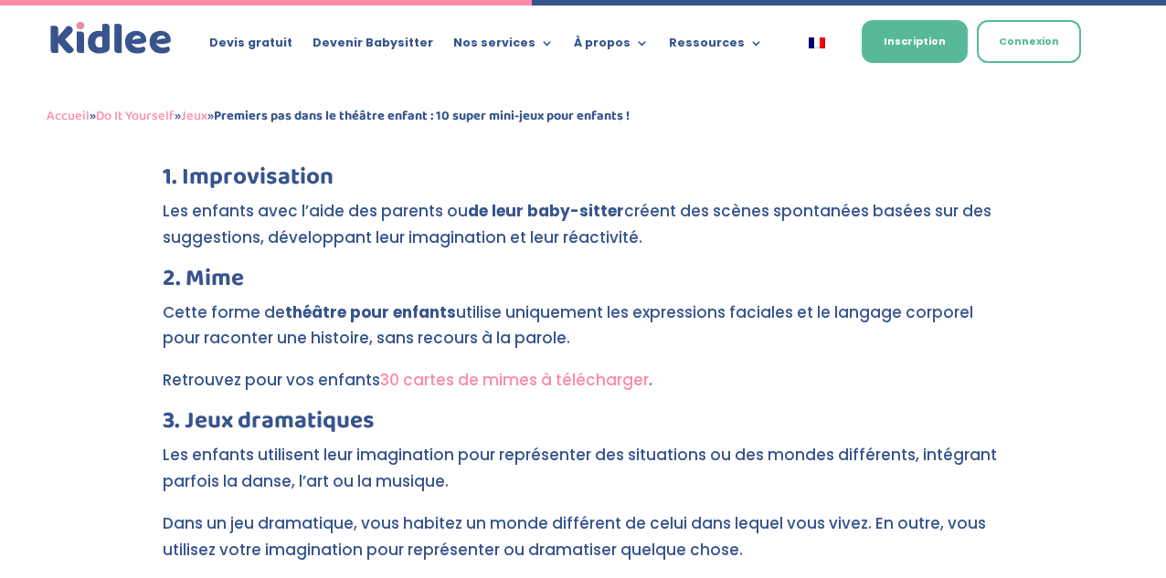
scroll to position [3674, 0]
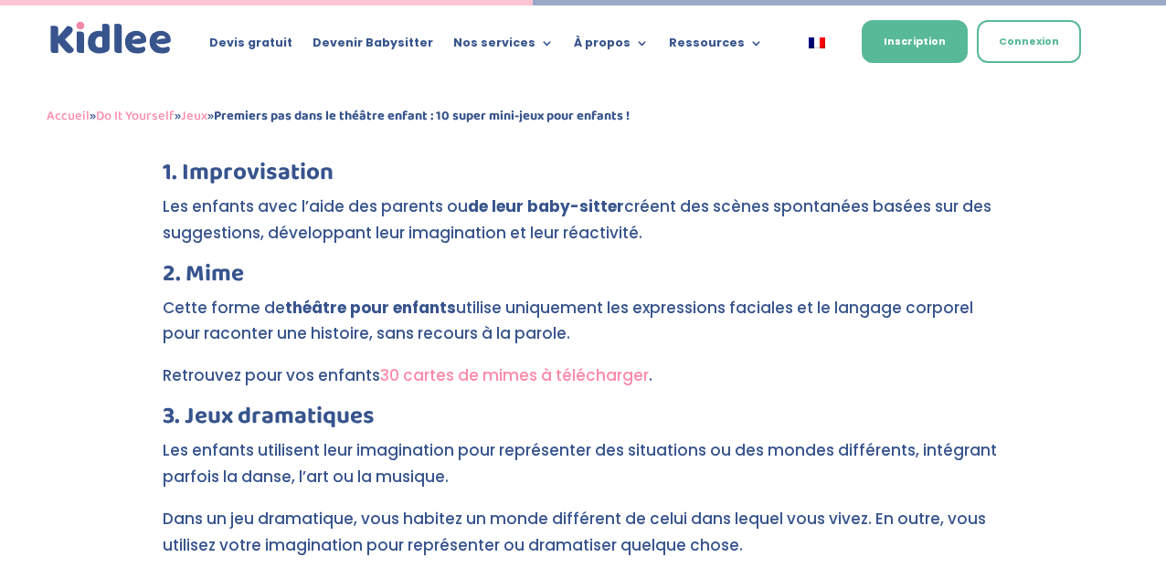
click at [443, 364] on link "30 cartes de mimes à télécharger" at bounding box center [514, 375] width 269 height 22
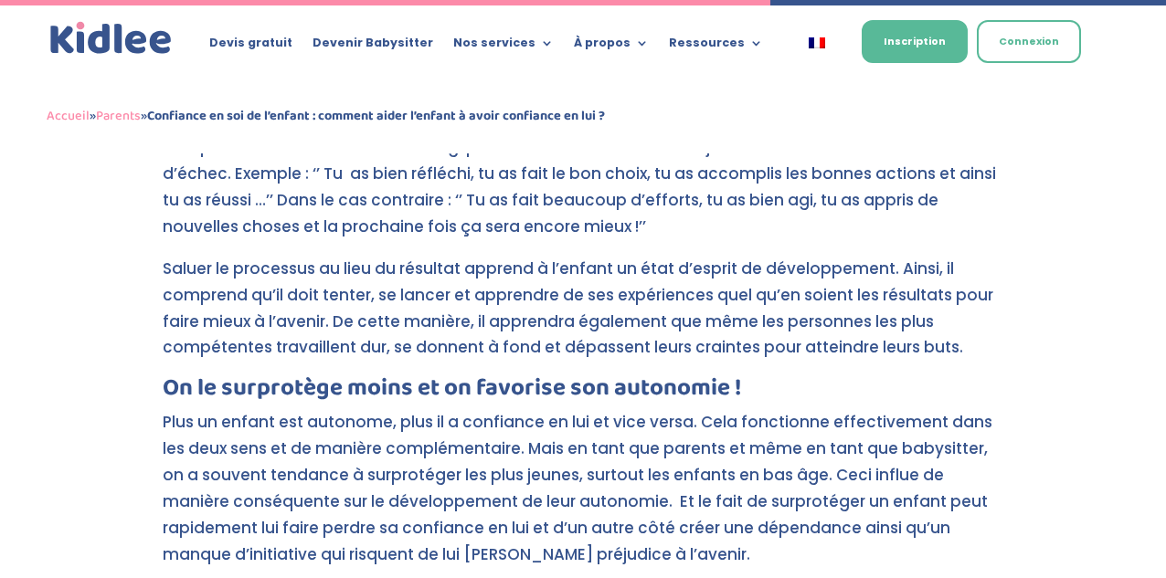
scroll to position [4139, 0]
